Goal: Task Accomplishment & Management: Manage account settings

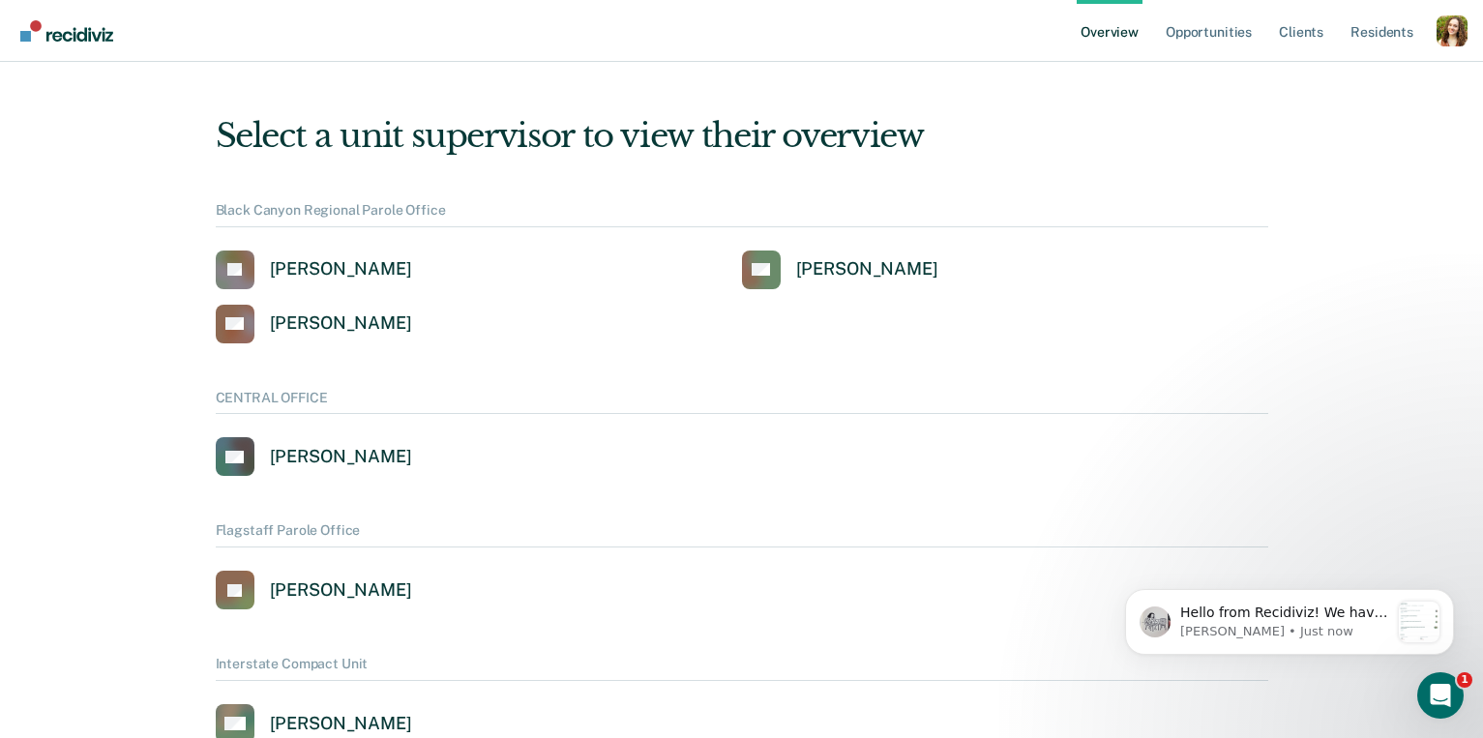
click at [1451, 24] on div "Profile dropdown button" at bounding box center [1451, 30] width 31 height 31
click at [1341, 86] on link "Profile" at bounding box center [1374, 88] width 125 height 16
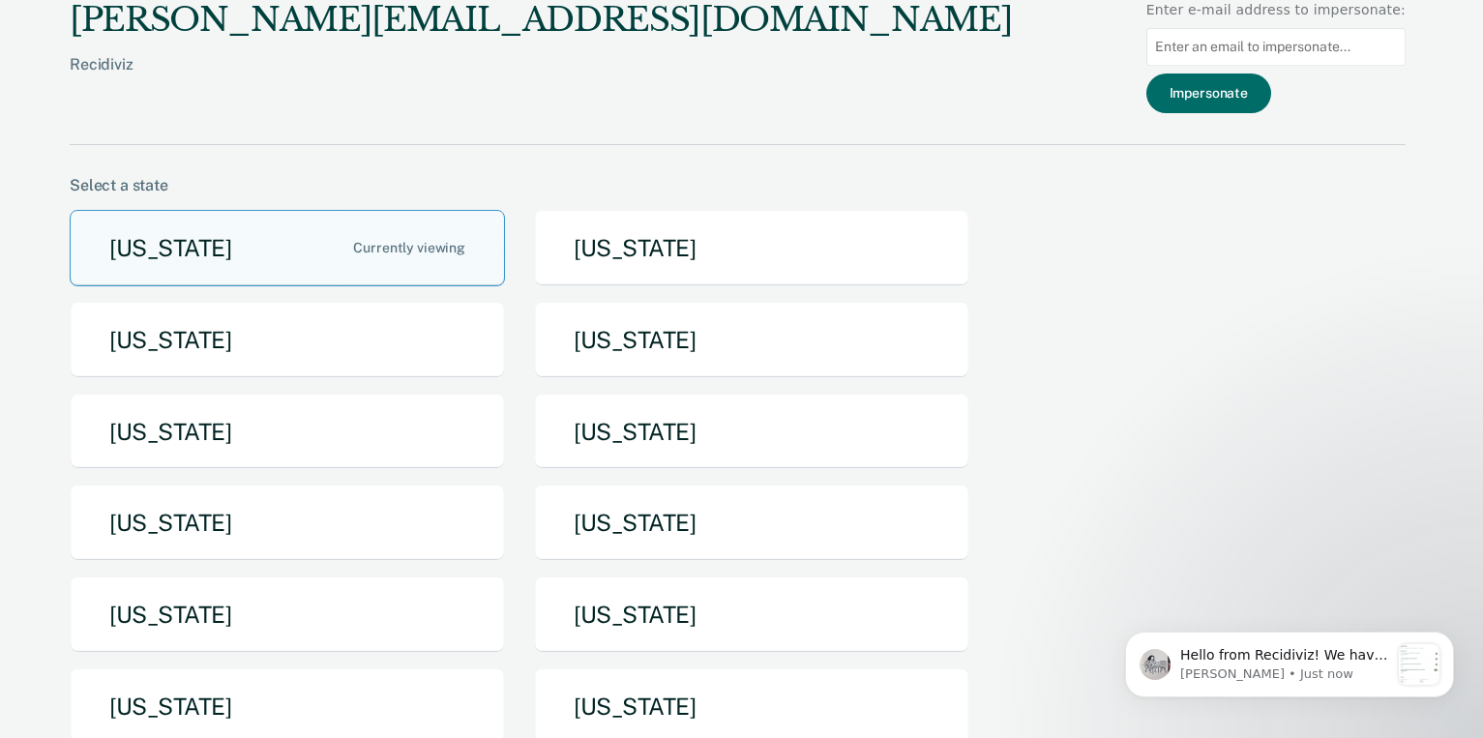
click at [185, 24] on div "[PERSON_NAME][EMAIL_ADDRESS][DOMAIN_NAME]" at bounding box center [541, 20] width 942 height 40
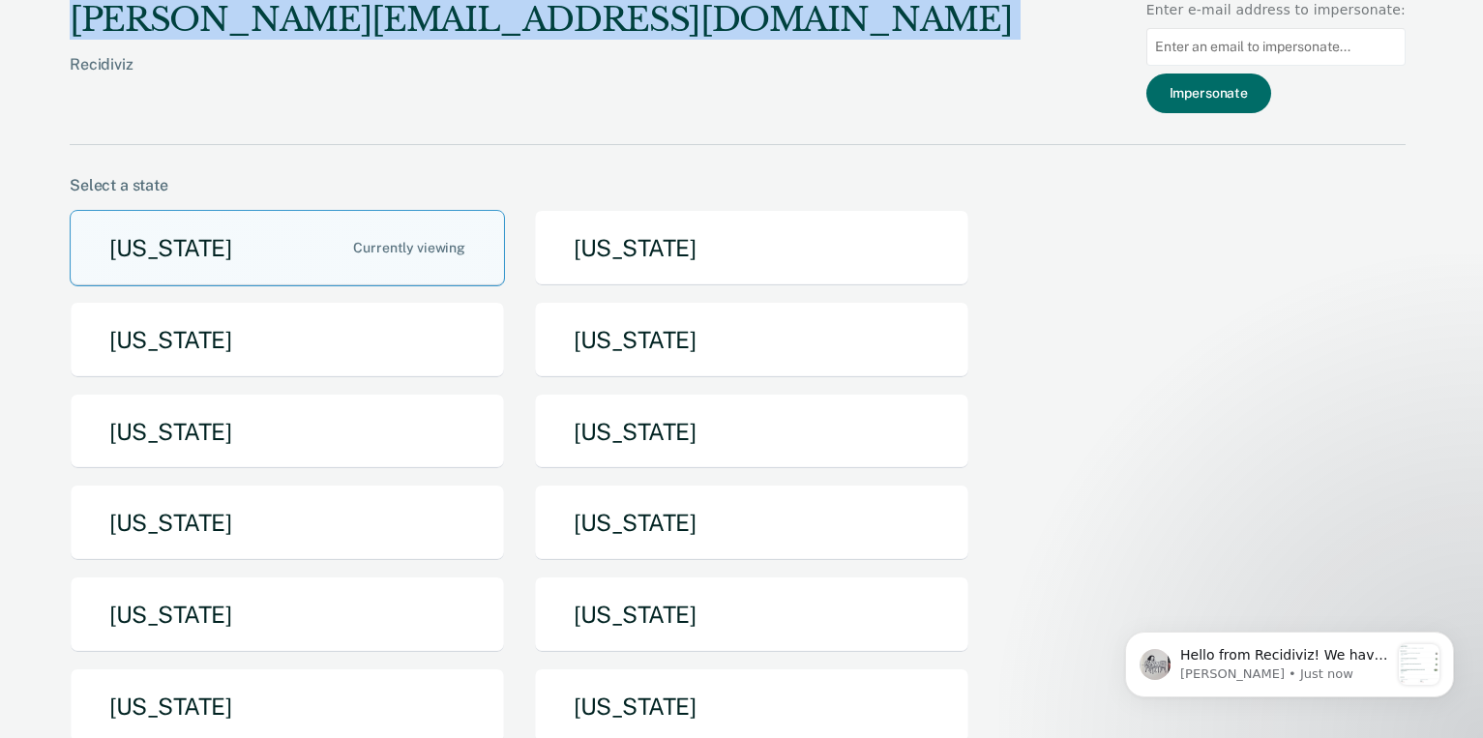
click at [185, 24] on div "[PERSON_NAME][EMAIL_ADDRESS][DOMAIN_NAME]" at bounding box center [541, 20] width 942 height 40
click at [396, 420] on button "[US_STATE]" at bounding box center [287, 432] width 435 height 76
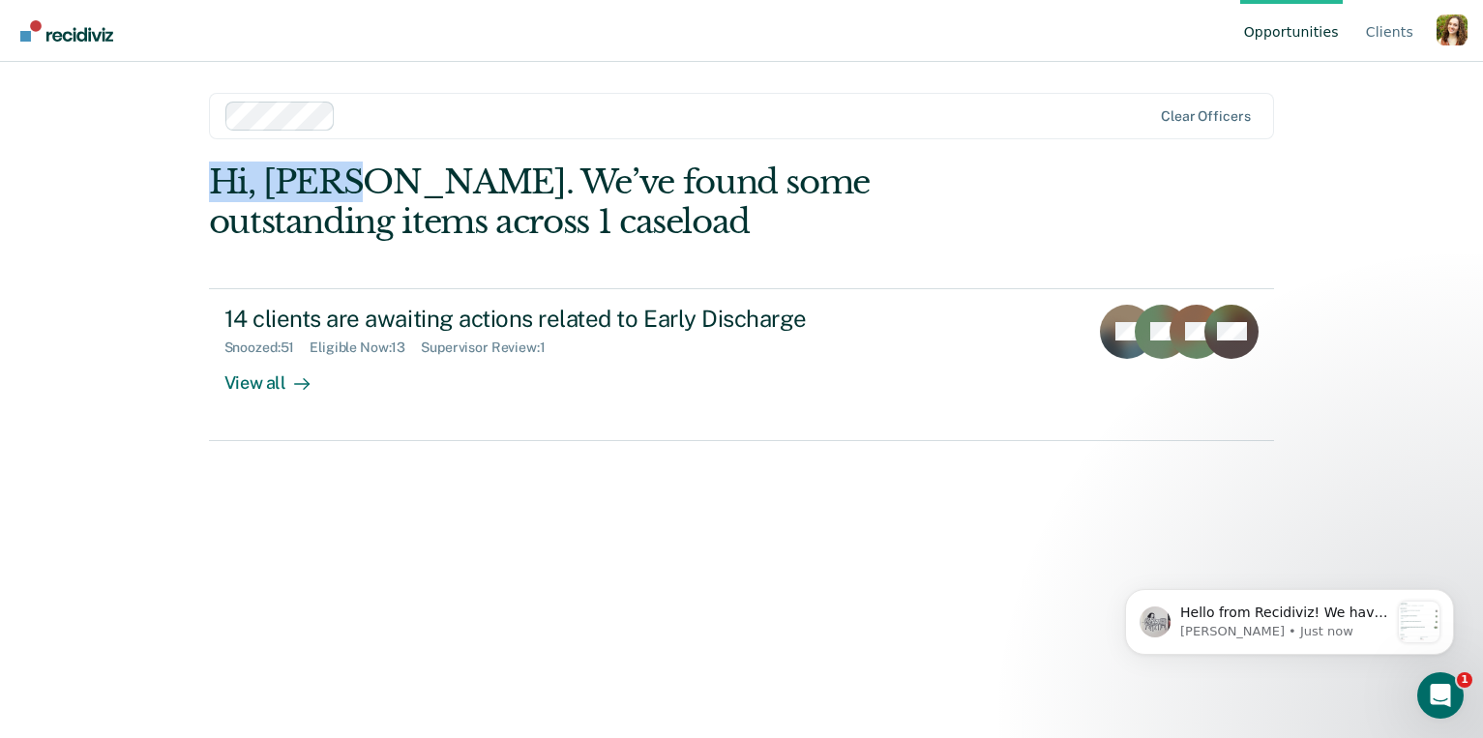
drag, startPoint x: 211, startPoint y: 188, endPoint x: 347, endPoint y: 188, distance: 136.4
click at [347, 188] on div "Hi, [PERSON_NAME]. We’ve found some outstanding items across 1 caseload" at bounding box center [635, 202] width 852 height 79
copy div "Hi, [PERSON_NAME]."
click at [354, 190] on div "Hi, [PERSON_NAME]. We’ve found some outstanding items across 1 caseload" at bounding box center [635, 202] width 852 height 79
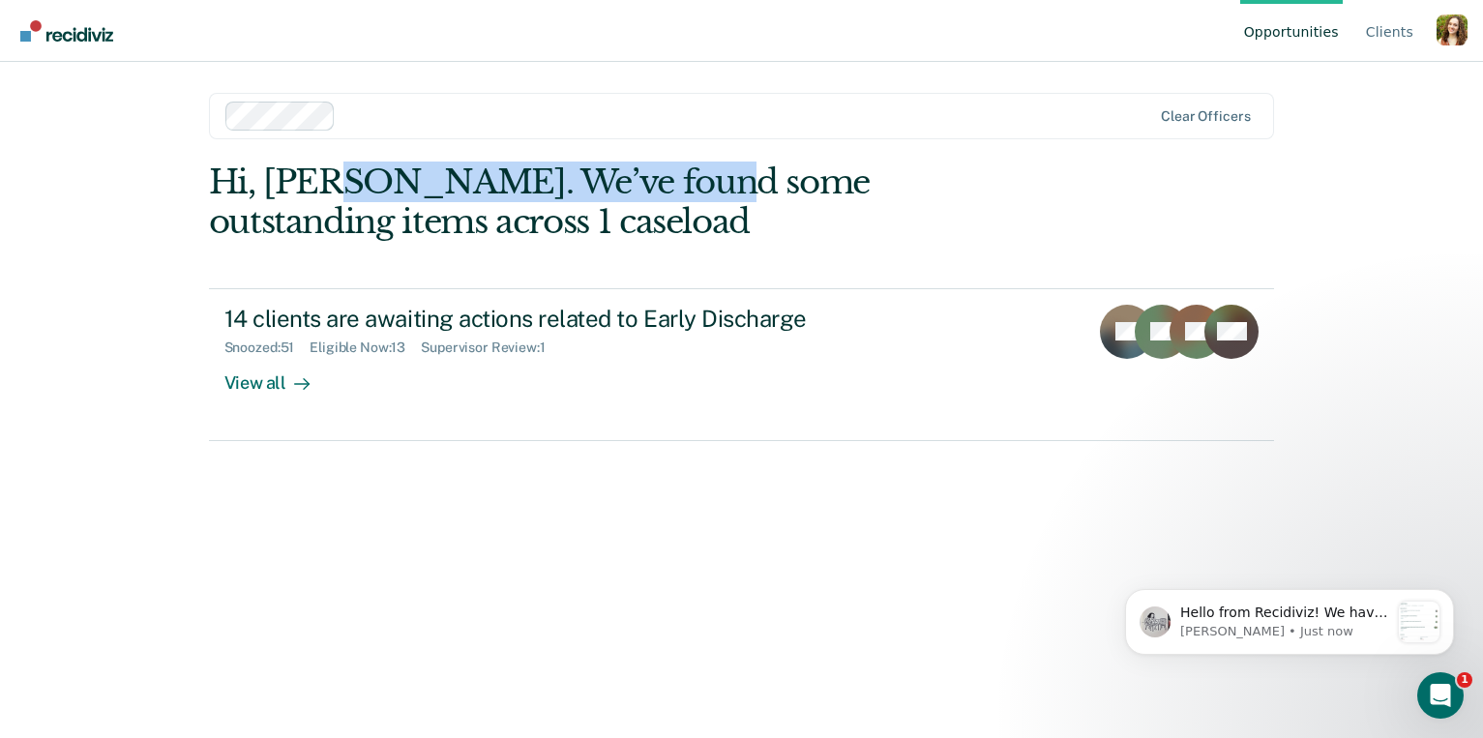
drag, startPoint x: 340, startPoint y: 186, endPoint x: 688, endPoint y: 191, distance: 348.3
click at [688, 191] on div "Hi, [PERSON_NAME]. We’ve found some outstanding items across 1 caseload" at bounding box center [635, 202] width 852 height 79
copy div ". We’ve found some ou"
